Goal: Information Seeking & Learning: Understand process/instructions

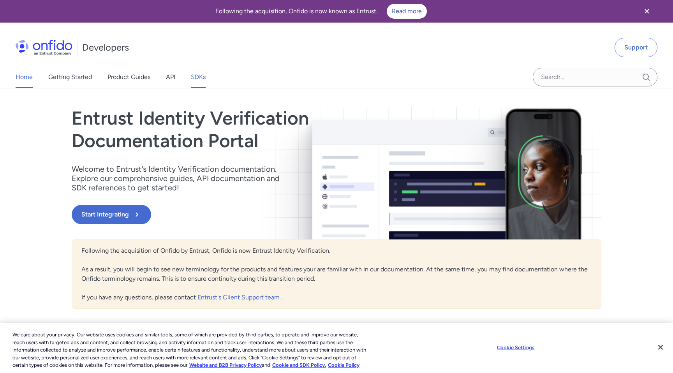
click at [194, 75] on link "SDKs" at bounding box center [198, 77] width 15 height 22
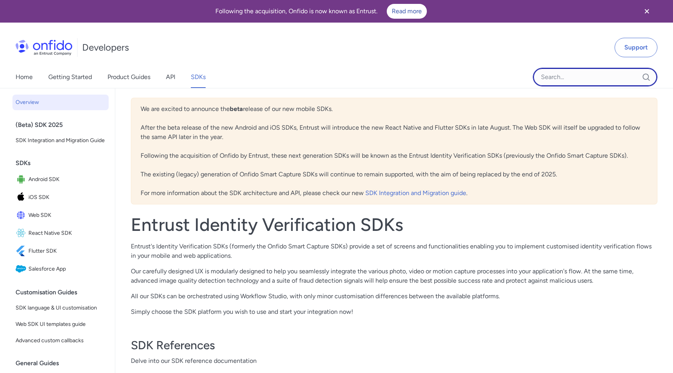
click at [567, 79] on input "Onfido search input field" at bounding box center [595, 77] width 125 height 19
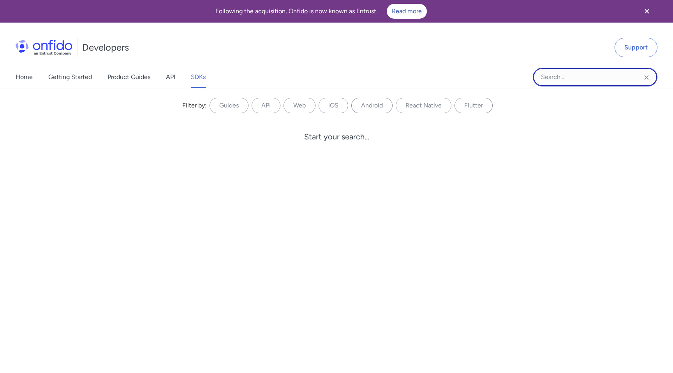
paste input "{"statusCode":500,"message":"Error getting Onfido access token"}"
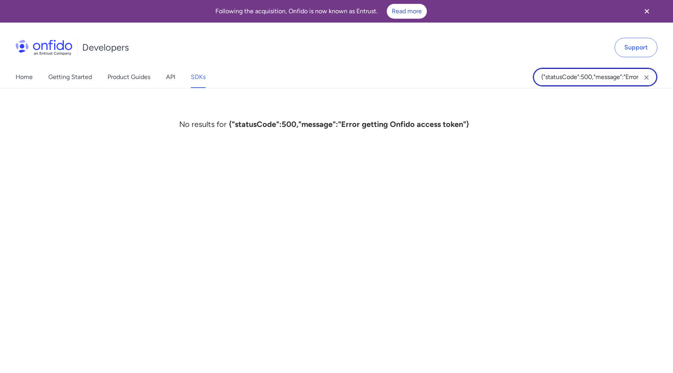
drag, startPoint x: 586, startPoint y: 77, endPoint x: 541, endPoint y: 72, distance: 45.1
click at [541, 72] on input "{"statusCode":500,"message":"Error getting Onfido access token"}" at bounding box center [595, 77] width 125 height 19
click at [606, 72] on input "{"statusCode":500,"message":"Error getting Onfido access token"}" at bounding box center [595, 77] width 125 height 19
drag, startPoint x: 627, startPoint y: 78, endPoint x: 445, endPoint y: 77, distance: 181.9
click at [445, 77] on div "Home Getting Started Product Guides API SDKs {"statusCode":500,"message":"Error…" at bounding box center [336, 77] width 673 height 22
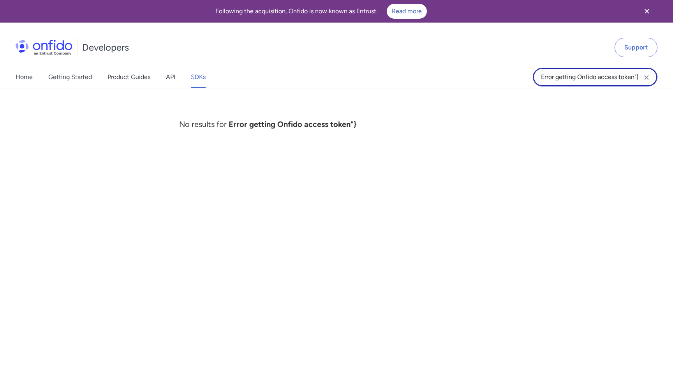
scroll to position [0, 1]
drag, startPoint x: 635, startPoint y: 79, endPoint x: 673, endPoint y: 80, distance: 37.4
click at [673, 80] on div "Home Getting Started Product Guides API SDKs Error getting Onfido access token"…" at bounding box center [336, 77] width 673 height 22
type input "Error getting Onfido access token"
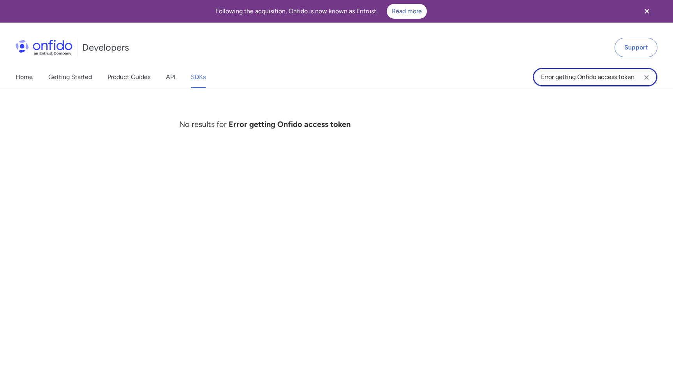
click at [542, 78] on input "Error getting Onfido access token" at bounding box center [595, 77] width 125 height 19
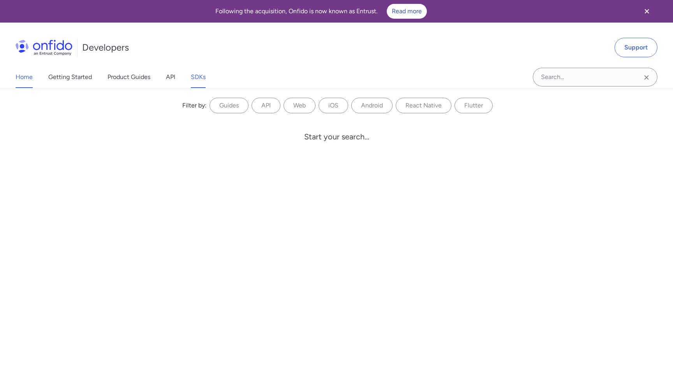
click at [26, 77] on link "Home" at bounding box center [24, 77] width 17 height 22
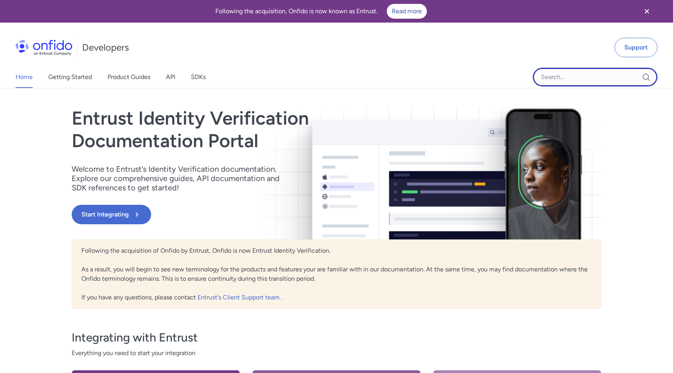
click at [566, 78] on input "Onfido search input field" at bounding box center [595, 77] width 125 height 19
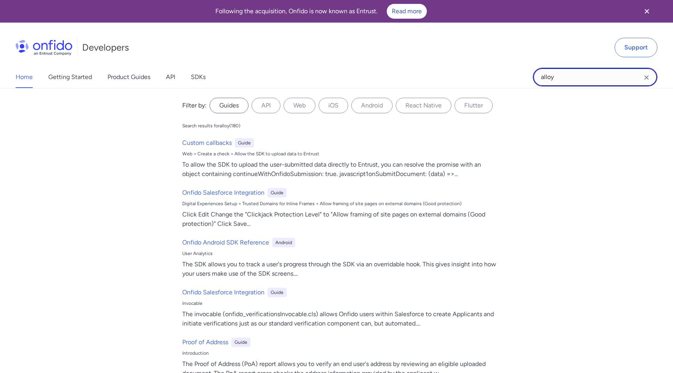
type input "alloy"
click at [224, 107] on label "Guides" at bounding box center [229, 106] width 39 height 16
click at [0, 0] on input "Guides" at bounding box center [0, 0] width 0 height 0
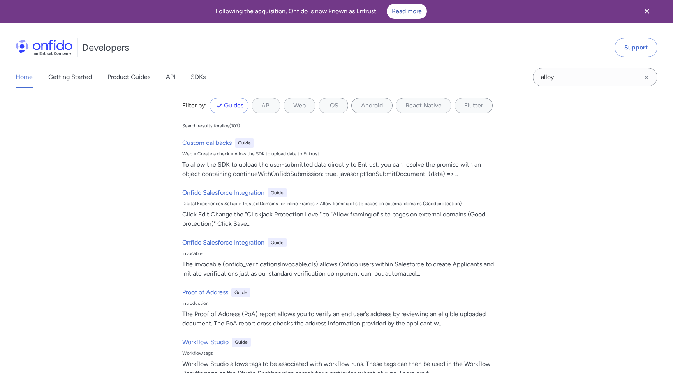
click at [32, 77] on div "Home Getting Started Product Guides API SDKs" at bounding box center [118, 77] width 237 height 22
click at [25, 78] on link "Home" at bounding box center [24, 77] width 17 height 22
click at [74, 77] on link "Getting Started" at bounding box center [70, 77] width 44 height 22
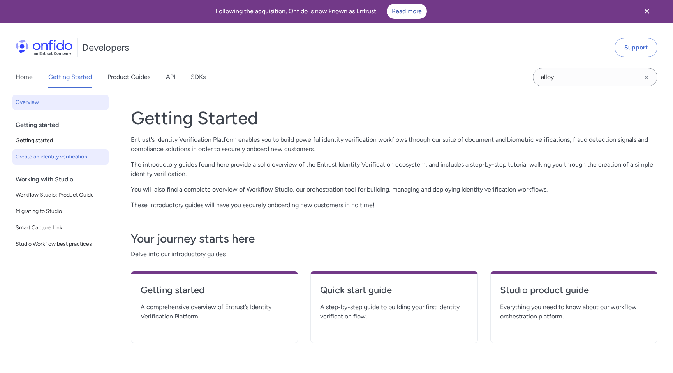
click at [51, 162] on link "Create an identity verification" at bounding box center [60, 157] width 96 height 16
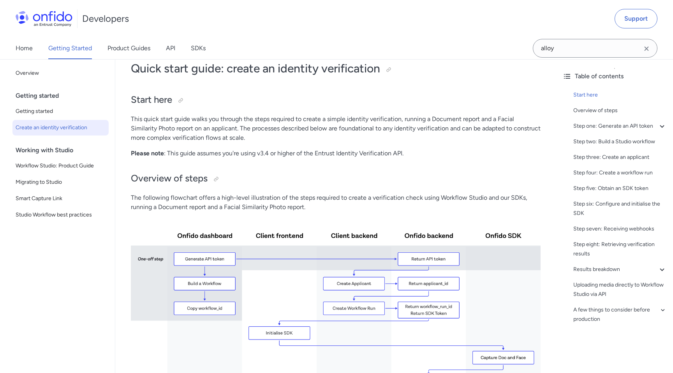
scroll to position [44, 0]
